Goal: Task Accomplishment & Management: Use online tool/utility

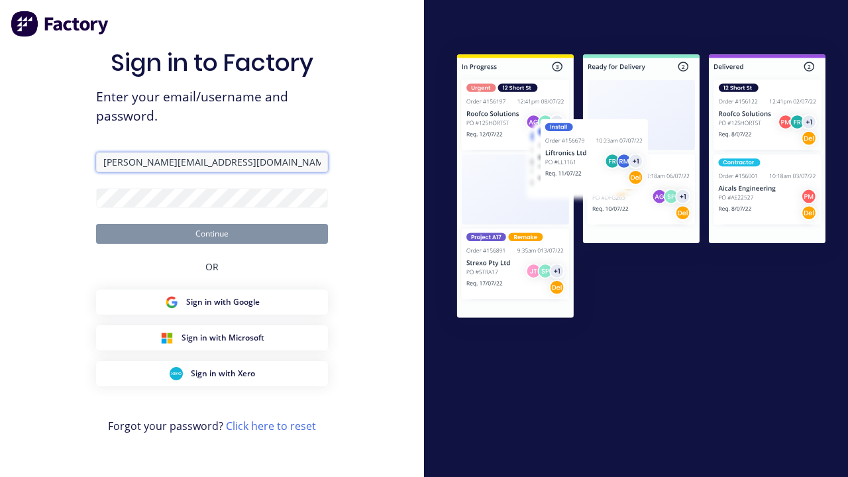
type input "[PERSON_NAME][EMAIL_ADDRESS][DOMAIN_NAME]"
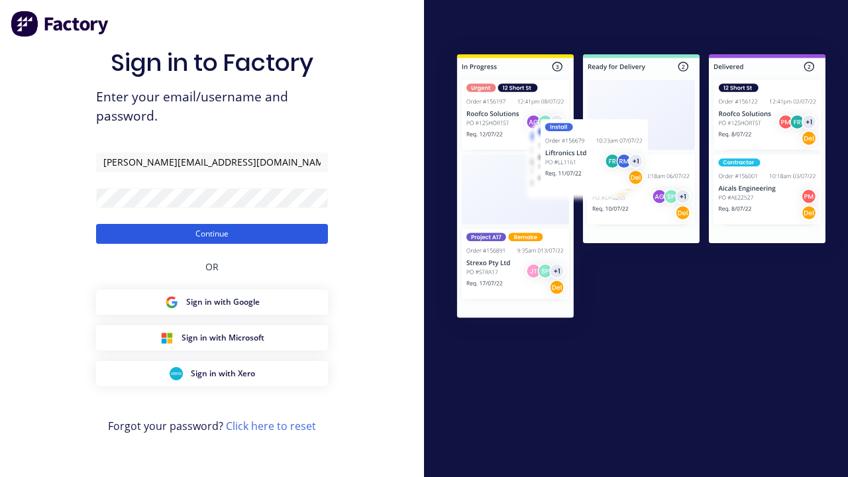
click at [212, 233] on button "Continue" at bounding box center [212, 234] width 232 height 20
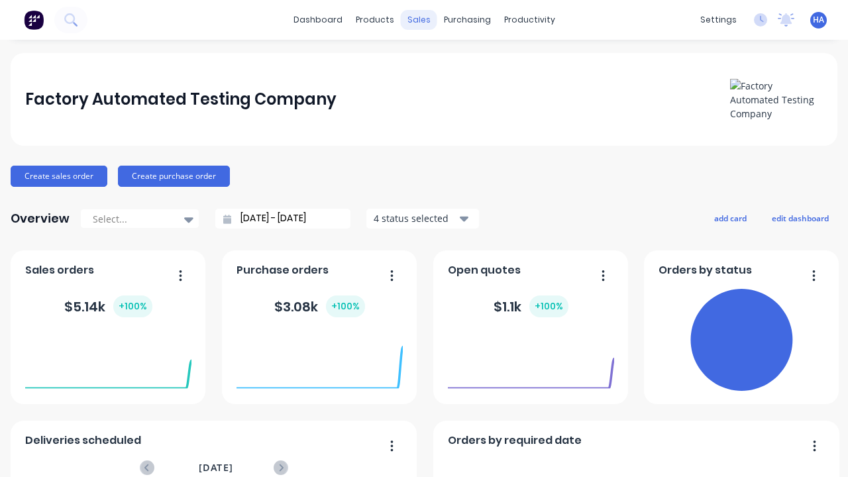
click at [419, 20] on div "sales" at bounding box center [419, 20] width 36 height 20
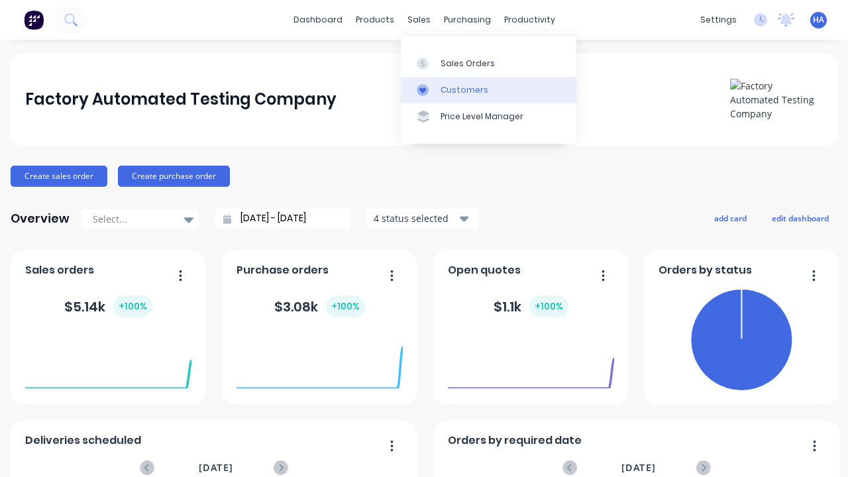
click at [488, 89] on link "Customers" at bounding box center [489, 90] width 176 height 27
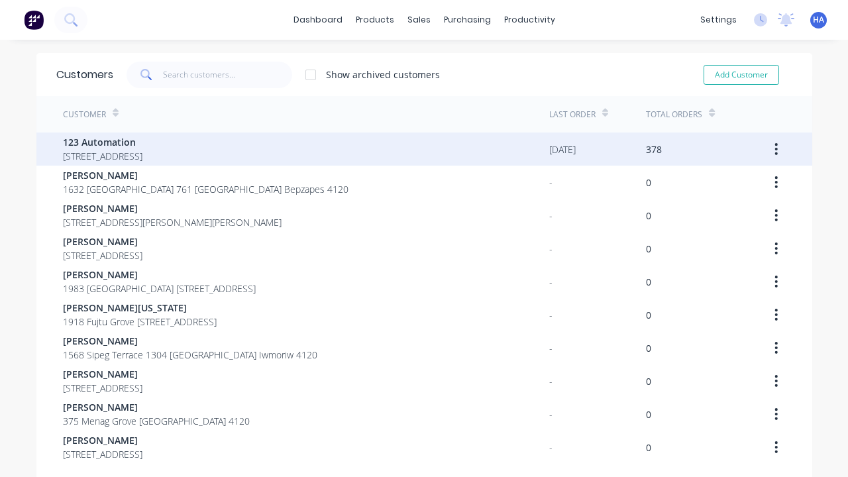
click at [142, 142] on span "123 Automation" at bounding box center [103, 142] width 80 height 14
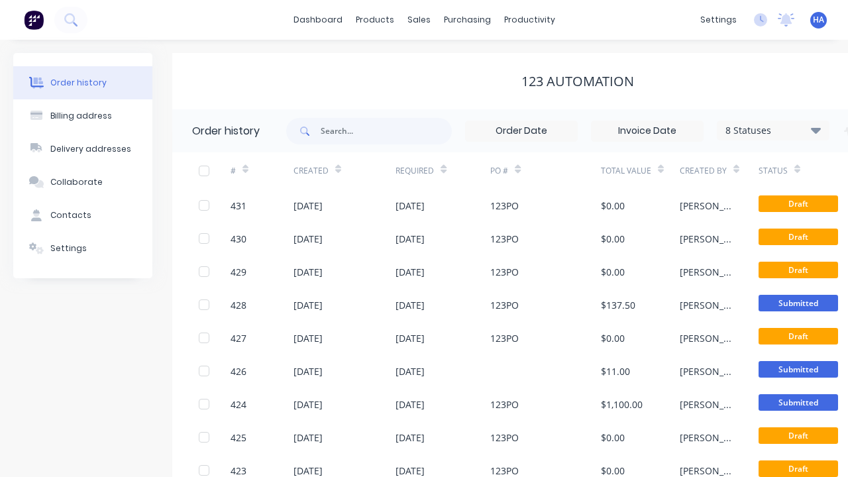
scroll to position [0, 135]
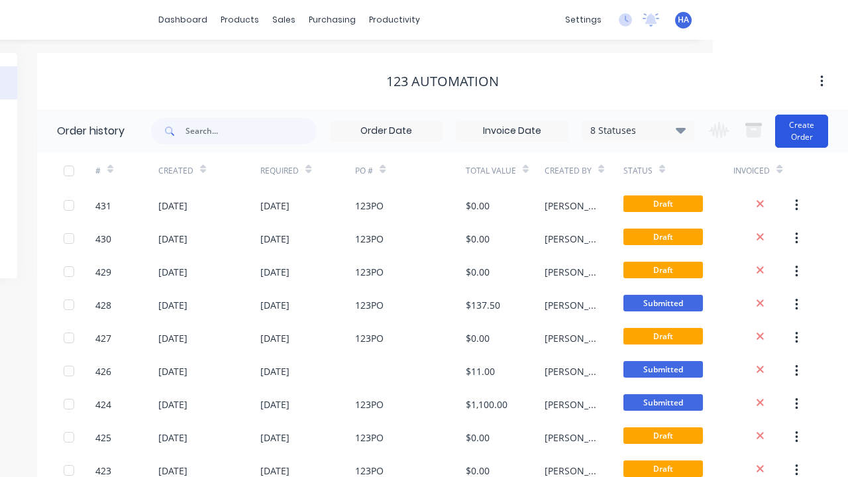
click at [802, 131] on button "Create Order" at bounding box center [801, 131] width 53 height 33
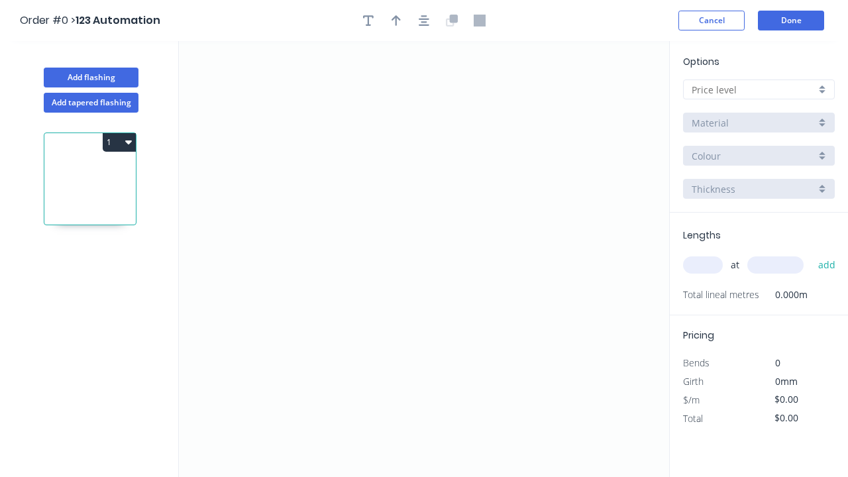
click at [245, 141] on icon "0" at bounding box center [424, 259] width 490 height 436
click at [477, 207] on icon "0" at bounding box center [424, 259] width 490 height 436
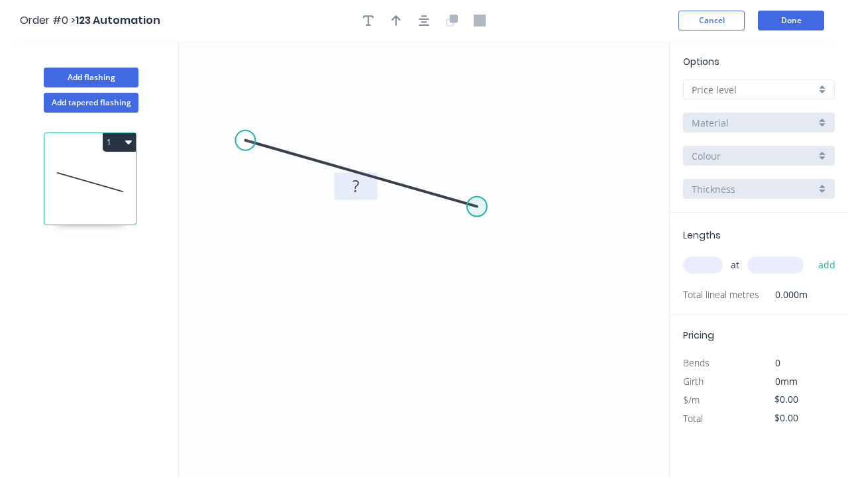
click at [355, 186] on tspan "?" at bounding box center [356, 186] width 7 height 22
click at [754, 89] on input "text" at bounding box center [754, 90] width 124 height 14
click at [759, 89] on input "text" at bounding box center [754, 90] width 124 height 14
click at [759, 115] on div "A" at bounding box center [759, 114] width 150 height 23
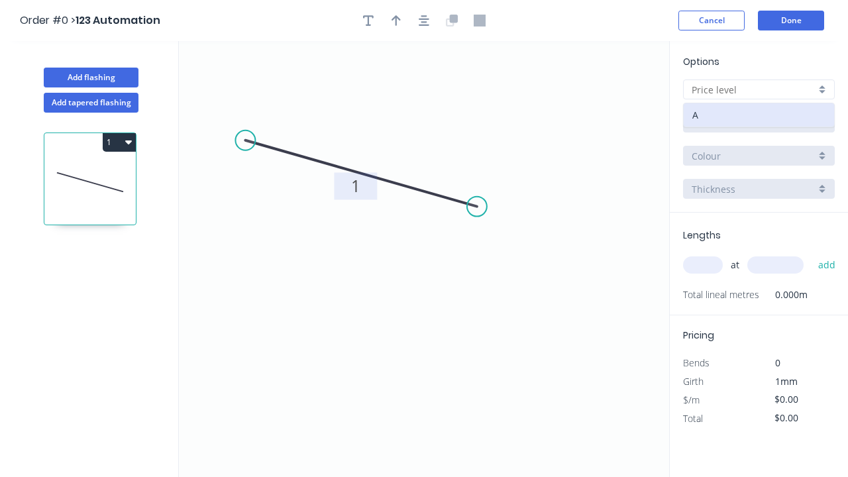
type input "A"
type input "$10.00"
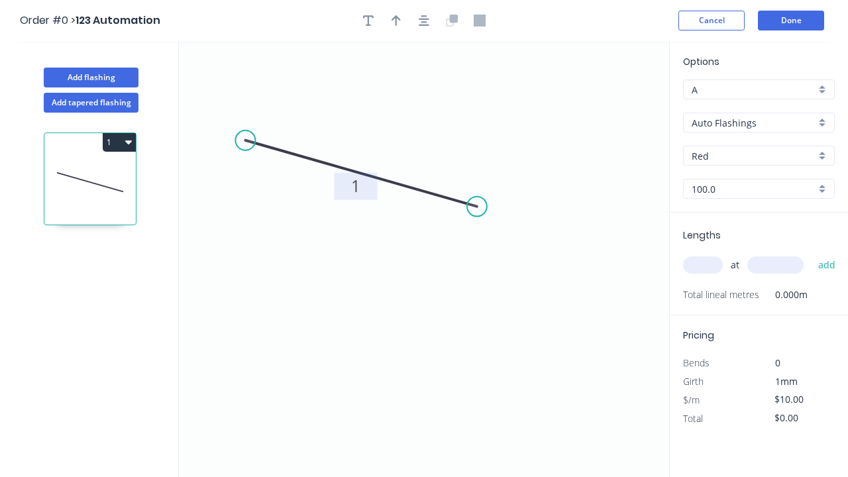
click at [703, 265] on input "text" at bounding box center [703, 264] width 40 height 17
type input "1"
click at [775, 265] on input "text" at bounding box center [776, 264] width 56 height 17
type input "1000"
click at [827, 265] on button "add" at bounding box center [827, 265] width 31 height 23
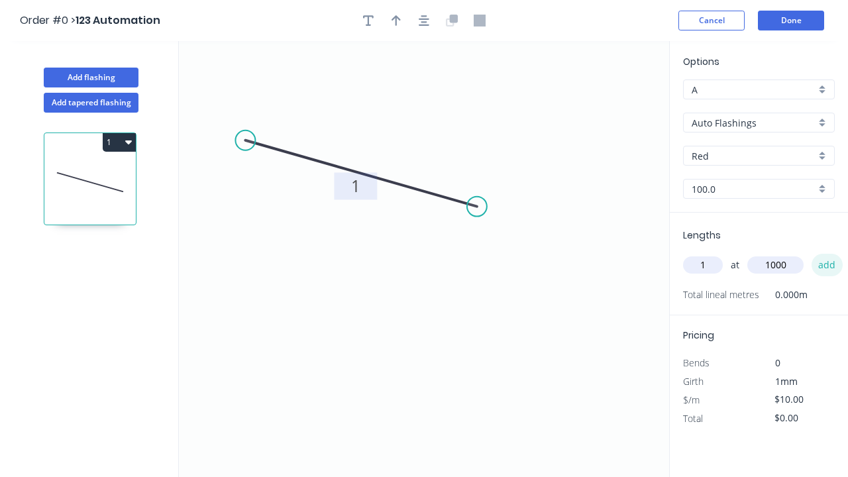
type input "$10.00"
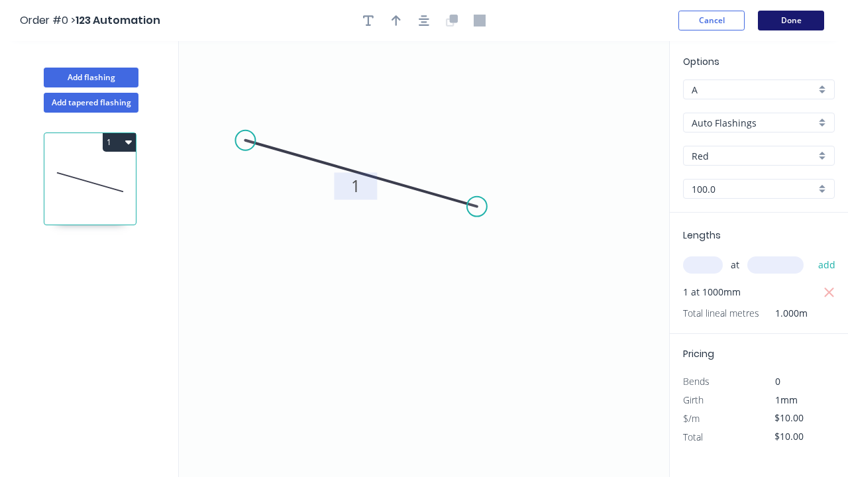
click at [791, 21] on button "Done" at bounding box center [791, 21] width 66 height 20
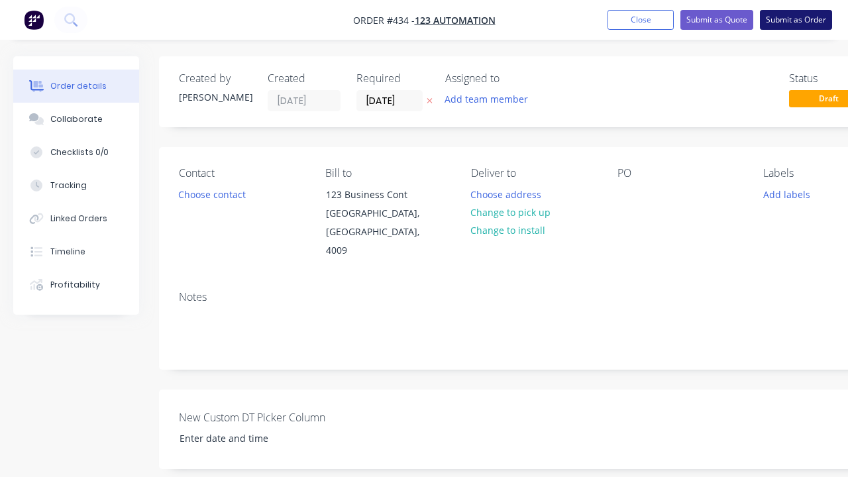
click at [796, 20] on button "Submit as Order" at bounding box center [796, 20] width 72 height 20
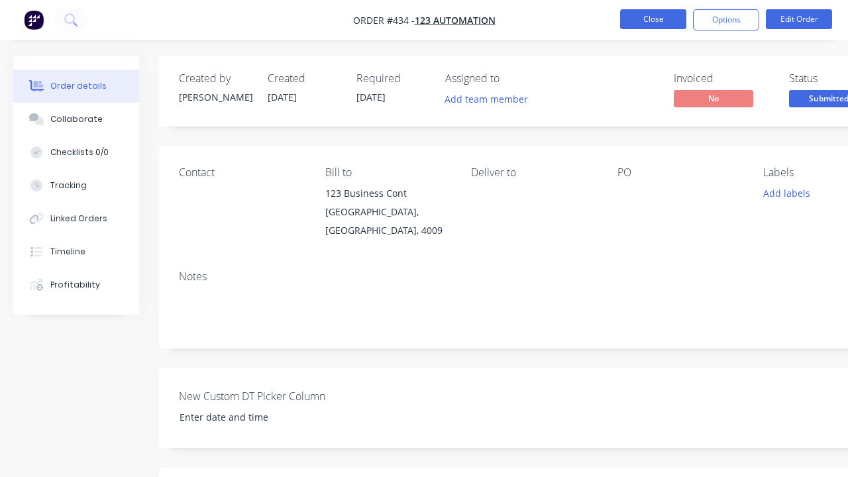
click at [653, 19] on button "Close" at bounding box center [653, 19] width 66 height 20
